Goal: Information Seeking & Learning: Learn about a topic

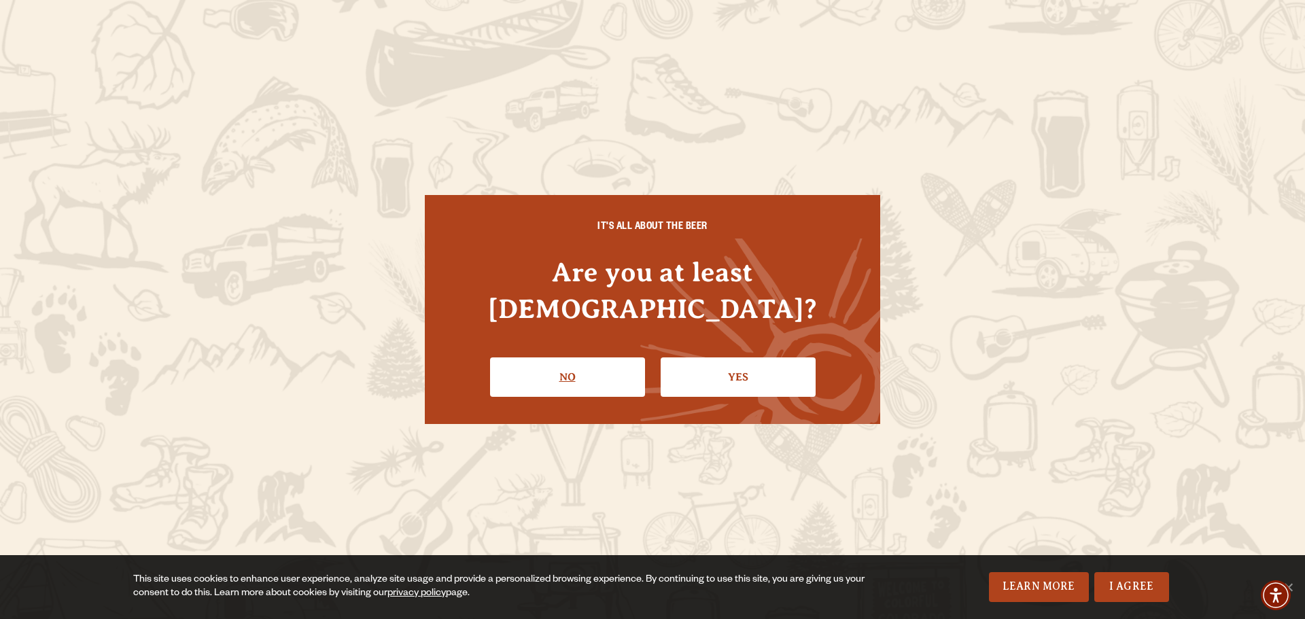
click at [579, 357] on link "No" at bounding box center [567, 376] width 155 height 39
click at [755, 370] on link "Yes" at bounding box center [737, 376] width 155 height 39
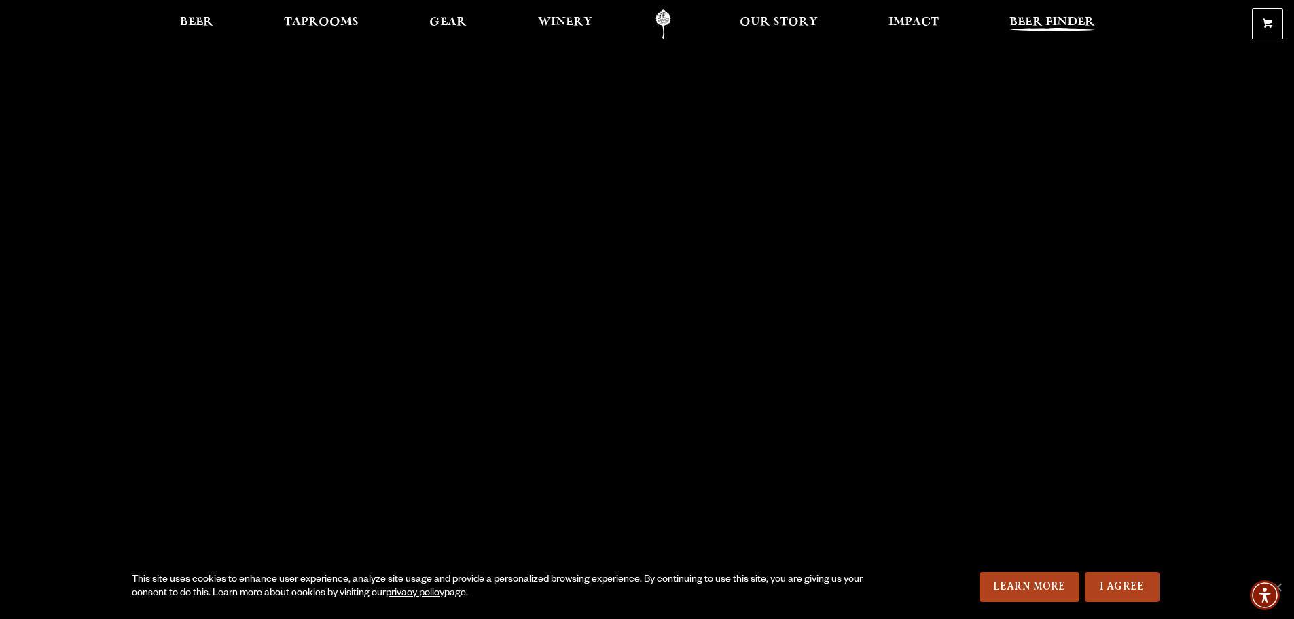
click at [1041, 19] on span "Beer Finder" at bounding box center [1053, 22] width 86 height 11
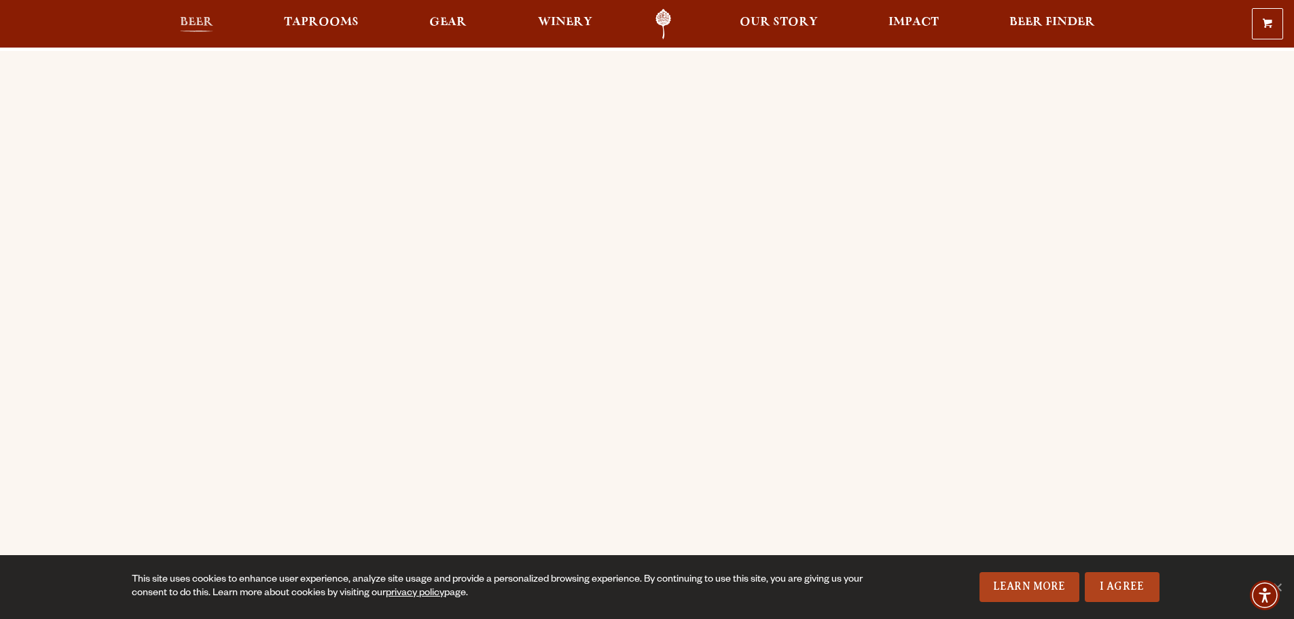
click at [211, 26] on span "Beer" at bounding box center [196, 22] width 33 height 11
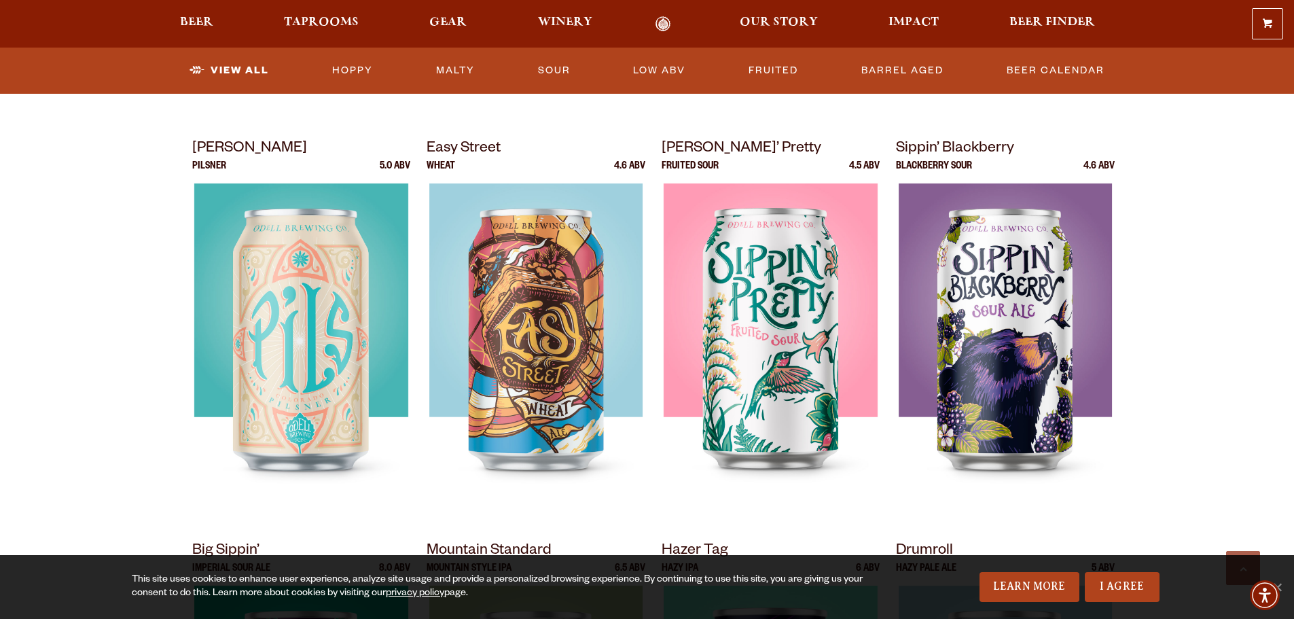
scroll to position [951, 0]
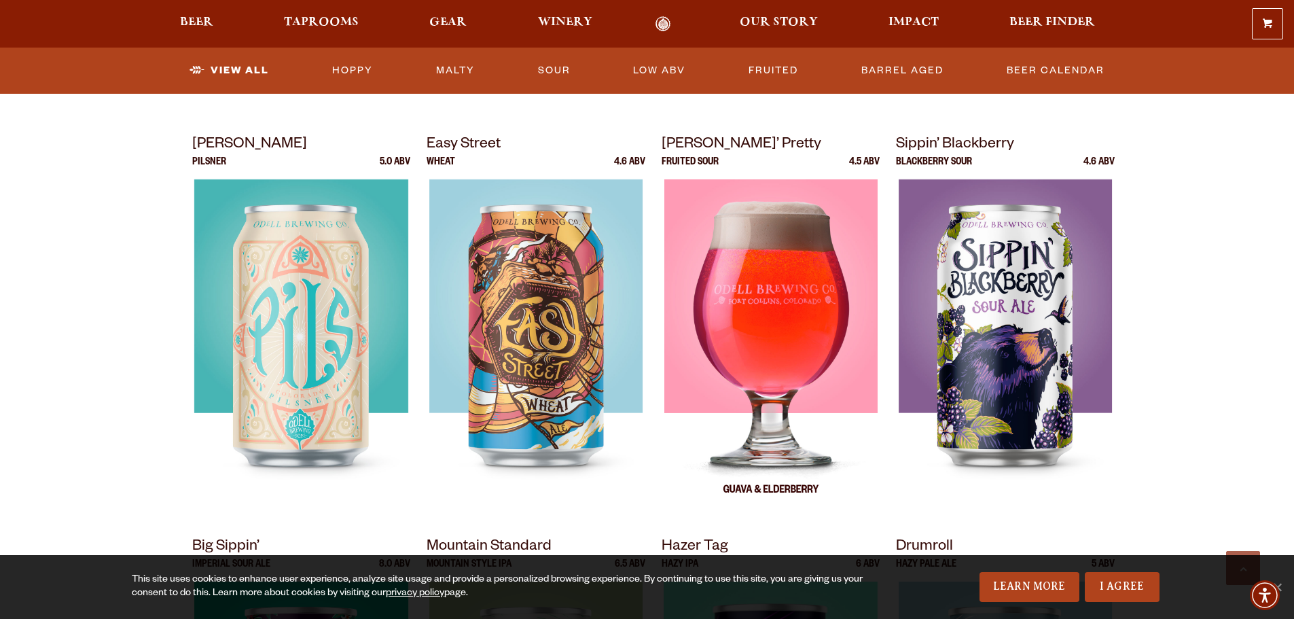
click at [762, 270] on div at bounding box center [771, 349] width 219 height 340
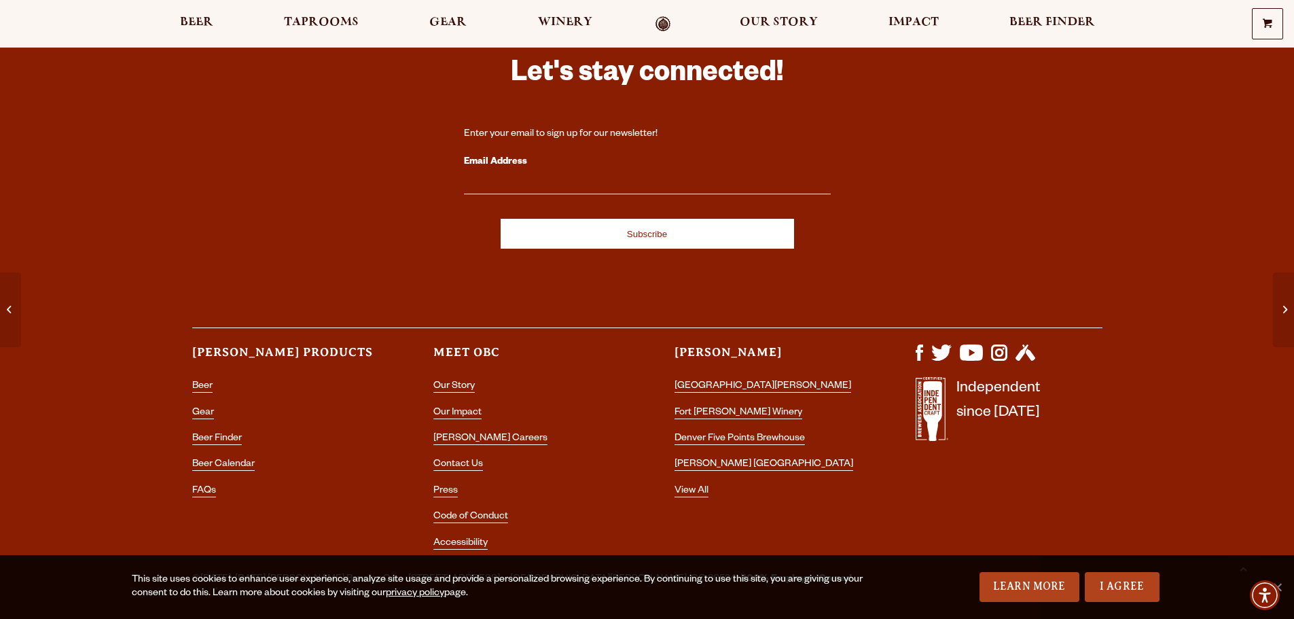
scroll to position [2837, 0]
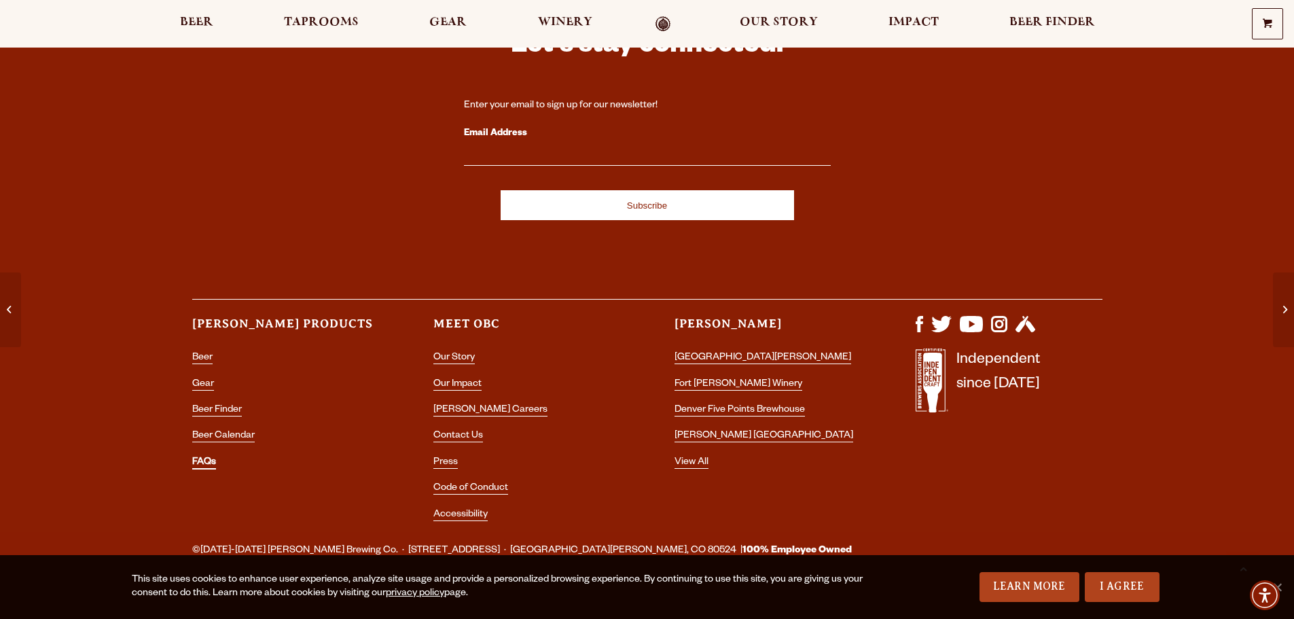
click at [203, 457] on link "FAQs" at bounding box center [204, 463] width 24 height 12
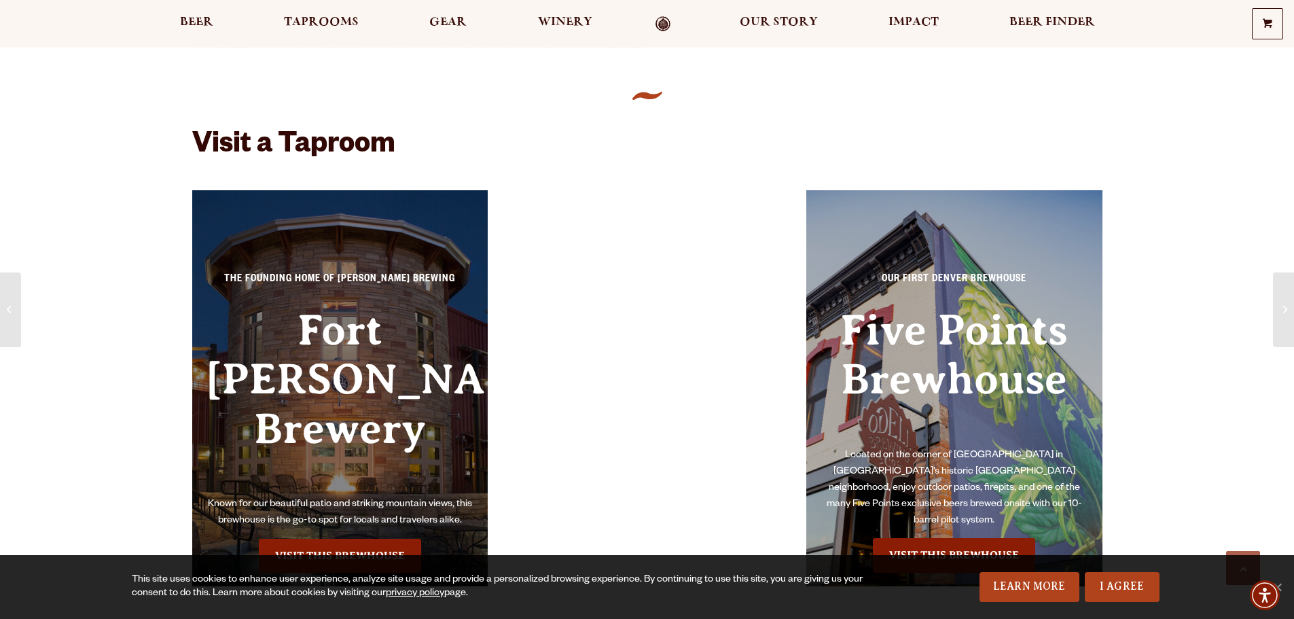
scroll to position [1682, 0]
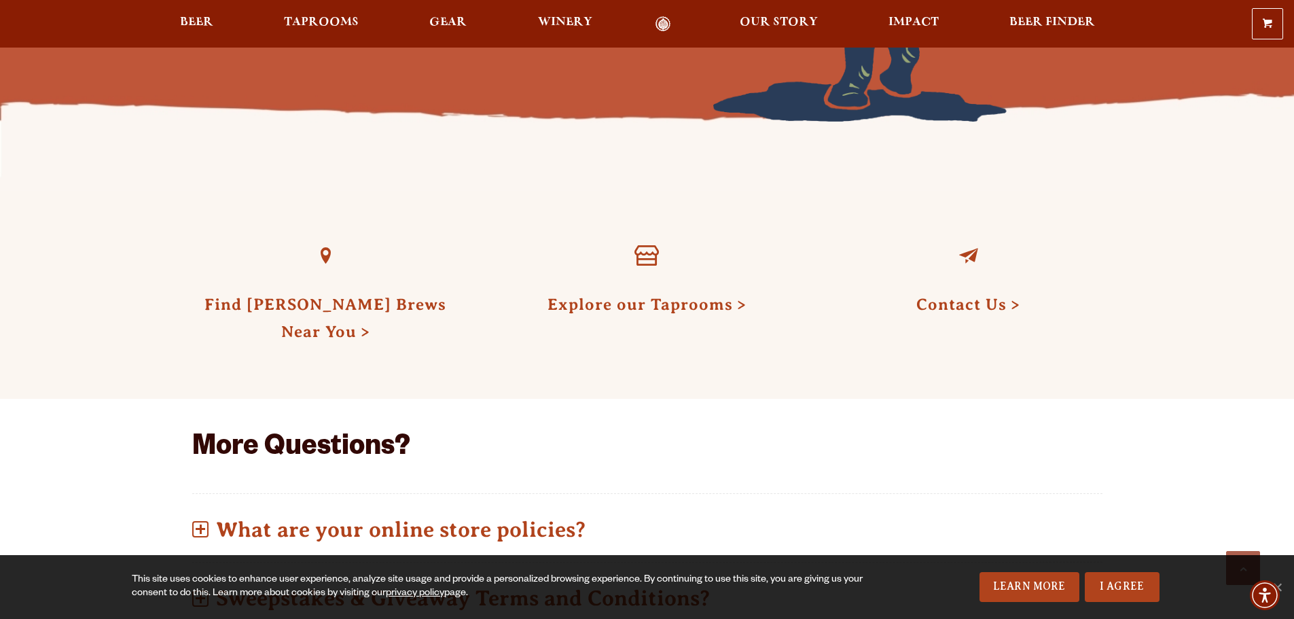
scroll to position [544, 0]
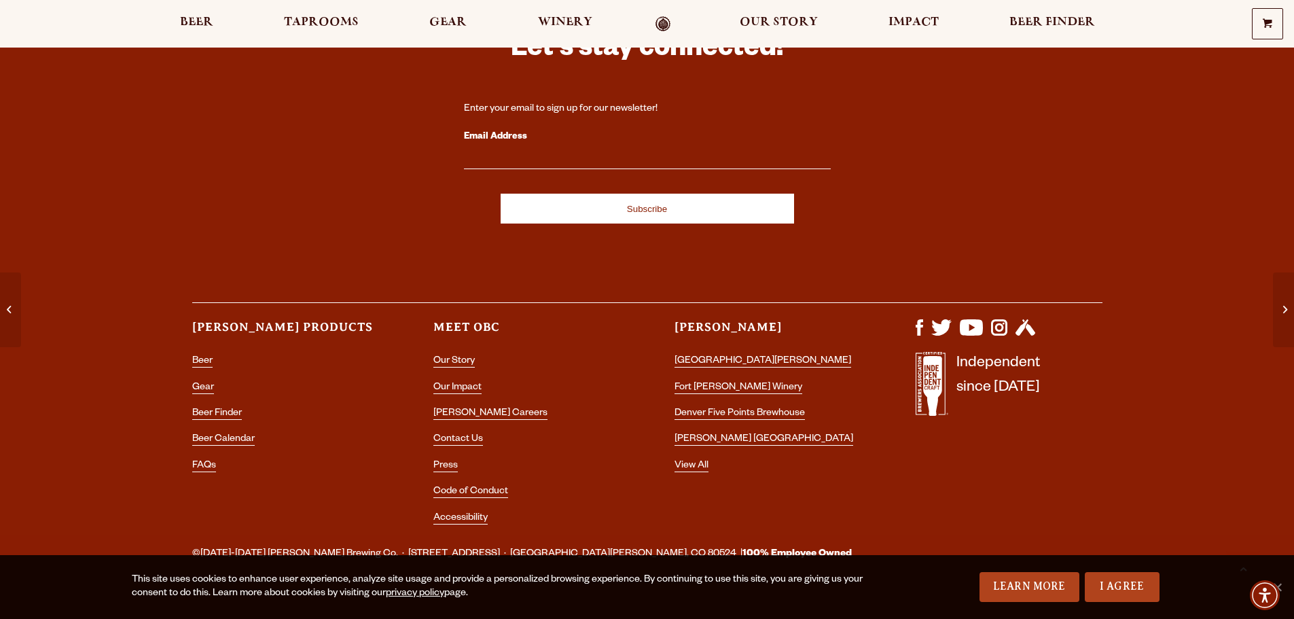
scroll to position [2837, 0]
